Goal: Task Accomplishment & Management: Complete application form

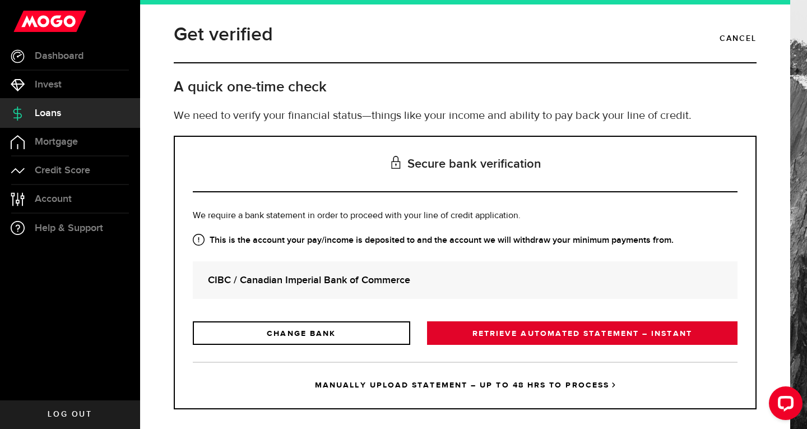
click at [552, 336] on link "RETRIEVE AUTOMATED STATEMENT – INSTANT" at bounding box center [582, 333] width 311 height 24
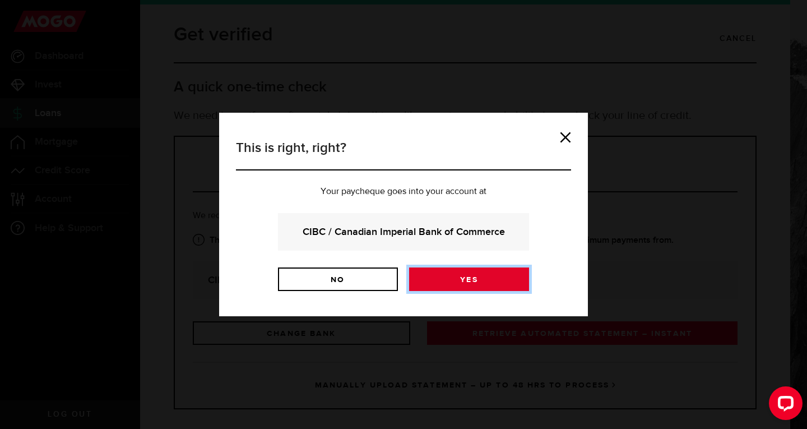
click at [455, 271] on link "Yes" at bounding box center [469, 279] width 120 height 24
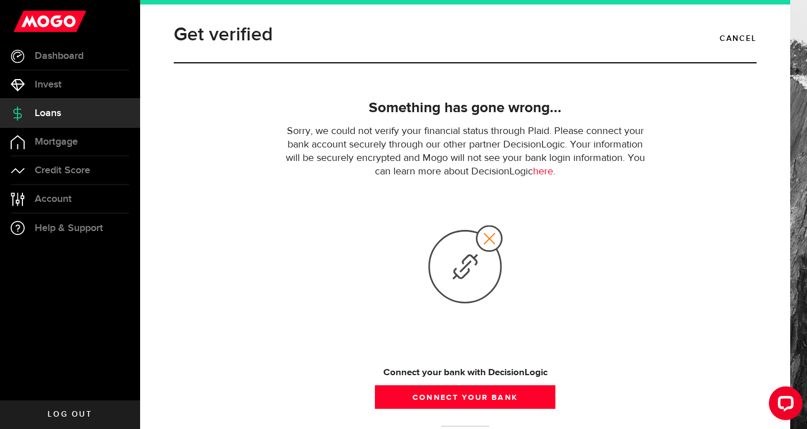
scroll to position [65, 0]
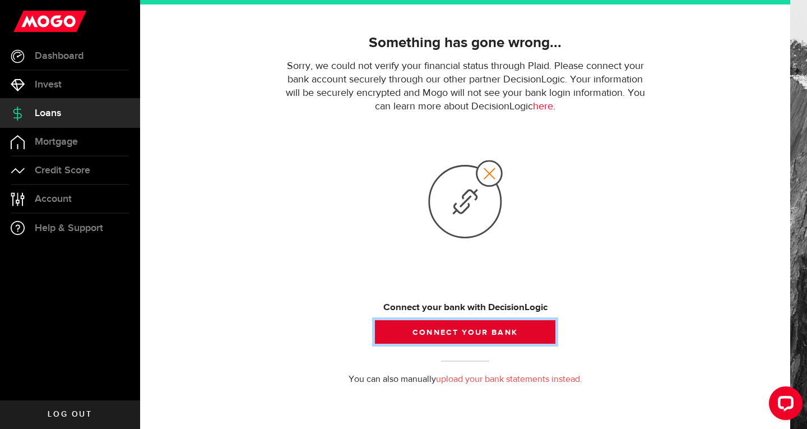
click at [424, 329] on button "Connect your bank" at bounding box center [465, 332] width 181 height 24
click at [397, 335] on button "Connect your bank" at bounding box center [465, 332] width 181 height 24
click at [399, 322] on button "Connect your bank" at bounding box center [465, 332] width 181 height 24
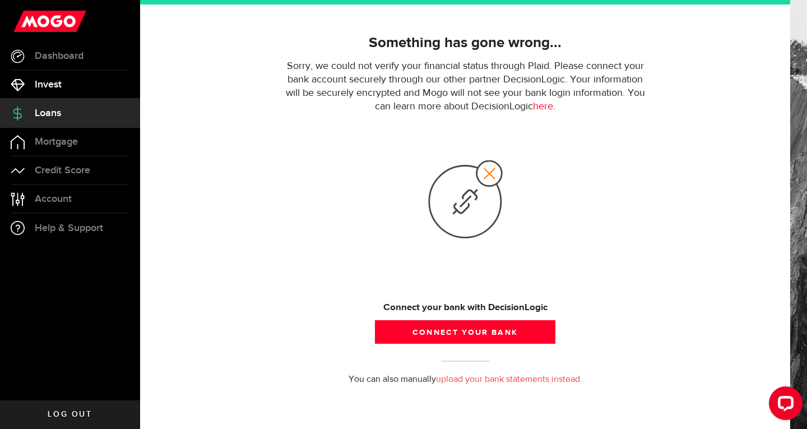
click at [61, 89] on span "Invest" at bounding box center [48, 85] width 27 height 10
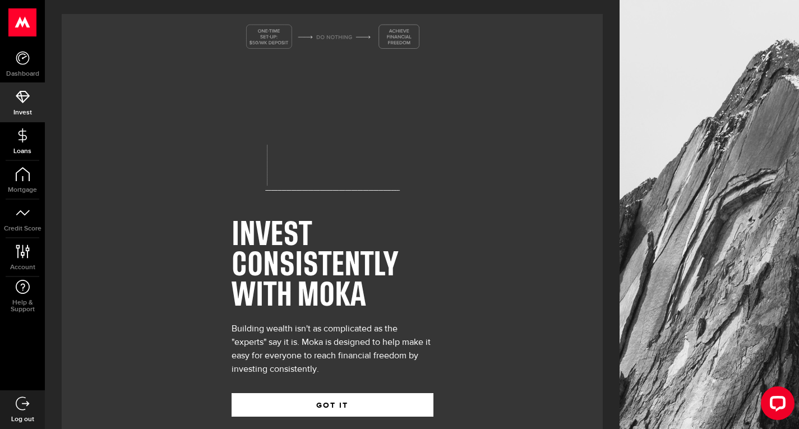
click at [45, 122] on link "Loans" at bounding box center [22, 141] width 45 height 38
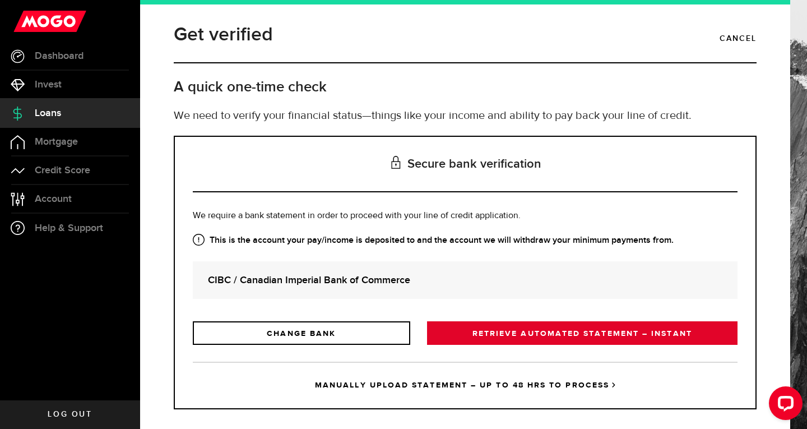
click at [481, 329] on link "RETRIEVE AUTOMATED STATEMENT – INSTANT" at bounding box center [582, 333] width 311 height 24
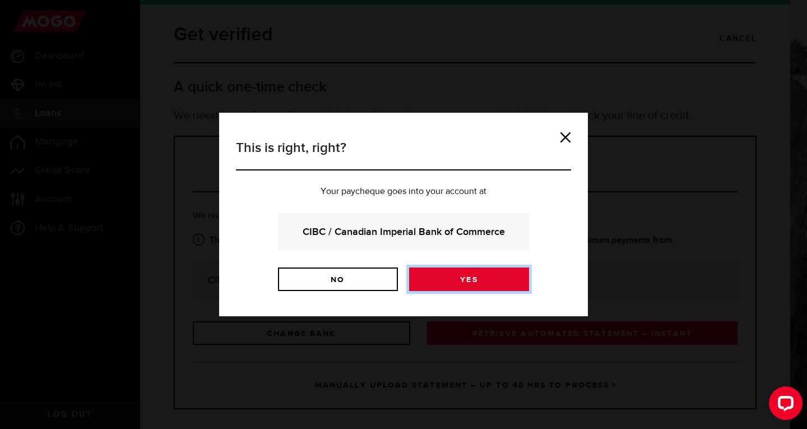
click at [462, 269] on link "Yes" at bounding box center [469, 279] width 120 height 24
